Goal: Task Accomplishment & Management: Manage account settings

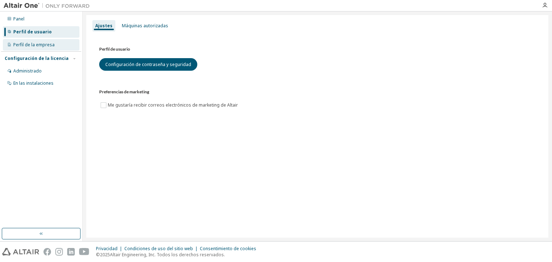
click at [36, 43] on font "Perfil de la empresa" at bounding box center [33, 45] width 41 height 6
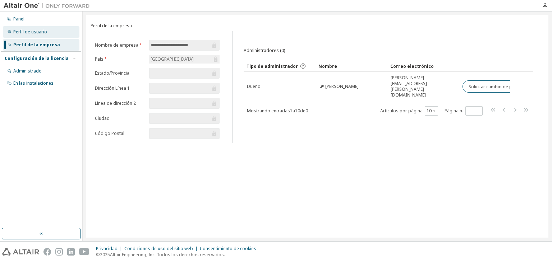
click at [36, 36] on div "Perfil de usuario" at bounding box center [41, 31] width 76 height 11
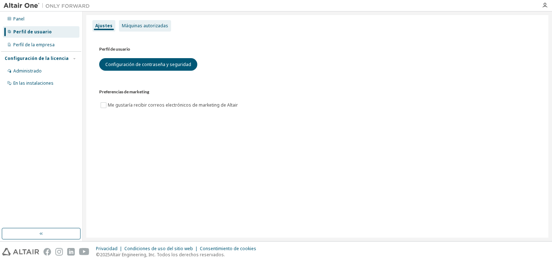
click at [131, 27] on font "Máquinas autorizadas" at bounding box center [145, 26] width 46 height 6
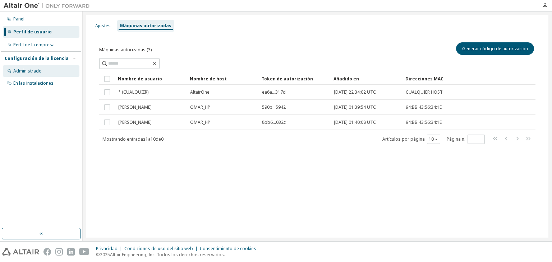
click at [19, 68] on font "Administrado" at bounding box center [27, 71] width 28 height 6
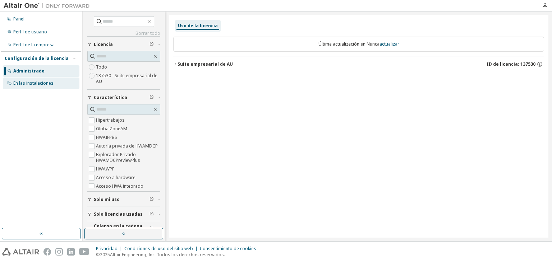
click at [30, 78] on div "En las instalaciones" at bounding box center [41, 83] width 76 height 11
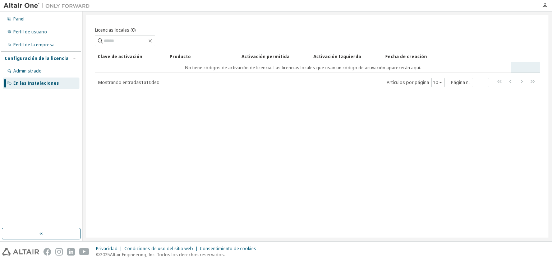
click at [237, 69] on font "No tiene códigos de activación de licencia. Las licencias locales que usan un c…" at bounding box center [303, 68] width 236 height 6
click at [325, 58] on font "Activación Izquierda" at bounding box center [337, 57] width 48 height 6
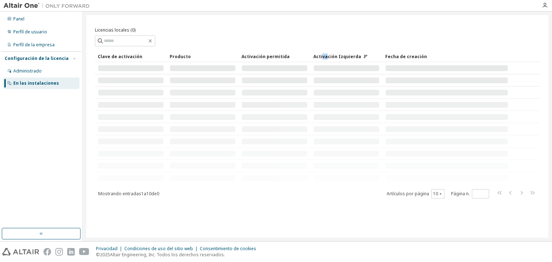
click at [319, 54] on font "Activación Izquierda" at bounding box center [337, 57] width 48 height 6
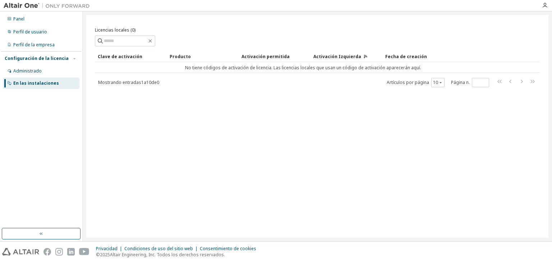
click at [247, 56] on font "Activación permitida" at bounding box center [265, 57] width 48 height 6
click at [58, 45] on div "Perfil de la empresa" at bounding box center [41, 44] width 76 height 11
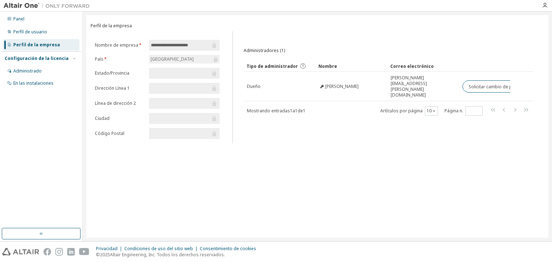
click at [270, 66] on font "Tipo de administrador" at bounding box center [271, 66] width 51 height 6
click at [417, 64] on font "Correo electrónico" at bounding box center [411, 67] width 43 height 6
click at [450, 106] on div "Artículos por página 10 Página n. *" at bounding box center [455, 111] width 150 height 10
click at [350, 106] on div "Administradores (0) Claro Carga Ahorrar Guardar como Campo Operador Valor Selec…" at bounding box center [388, 90] width 307 height 108
click at [84, 117] on div "**********" at bounding box center [276, 126] width 552 height 230
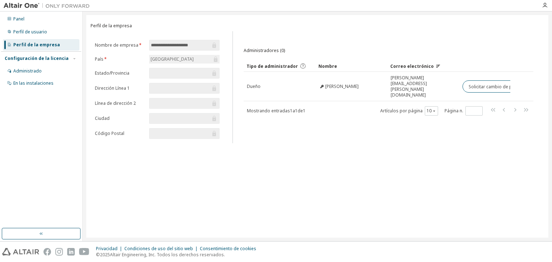
drag, startPoint x: 101, startPoint y: 115, endPoint x: 101, endPoint y: 110, distance: 5.4
click at [101, 115] on font "Ciudad" at bounding box center [102, 118] width 15 height 6
click at [45, 37] on div "Perfil de usuario" at bounding box center [41, 31] width 76 height 11
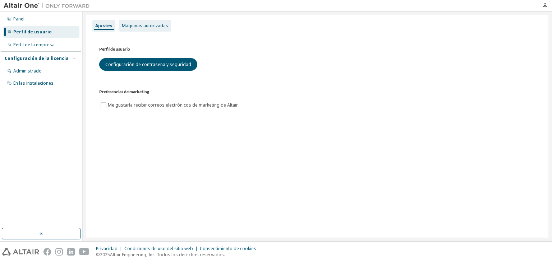
click at [146, 27] on font "Máquinas autorizadas" at bounding box center [145, 26] width 46 height 6
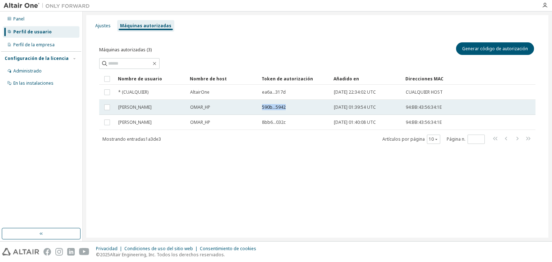
drag, startPoint x: 260, startPoint y: 109, endPoint x: 290, endPoint y: 109, distance: 29.4
click at [290, 109] on td "590b...5942" at bounding box center [295, 107] width 72 height 15
click at [265, 107] on font "590b...5942" at bounding box center [274, 107] width 24 height 6
drag, startPoint x: 261, startPoint y: 107, endPoint x: 284, endPoint y: 106, distance: 23.7
click at [284, 106] on td "590b...5942" at bounding box center [295, 107] width 72 height 15
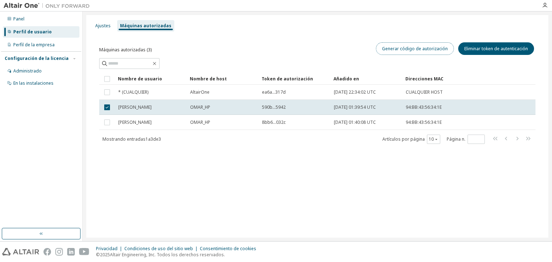
click at [407, 51] on font "Generar código de autorización" at bounding box center [415, 49] width 66 height 6
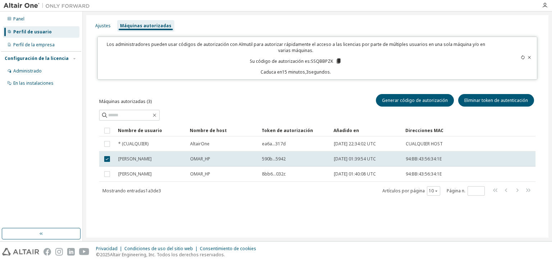
click at [335, 60] on icon at bounding box center [338, 61] width 6 height 6
